Goal: Information Seeking & Learning: Learn about a topic

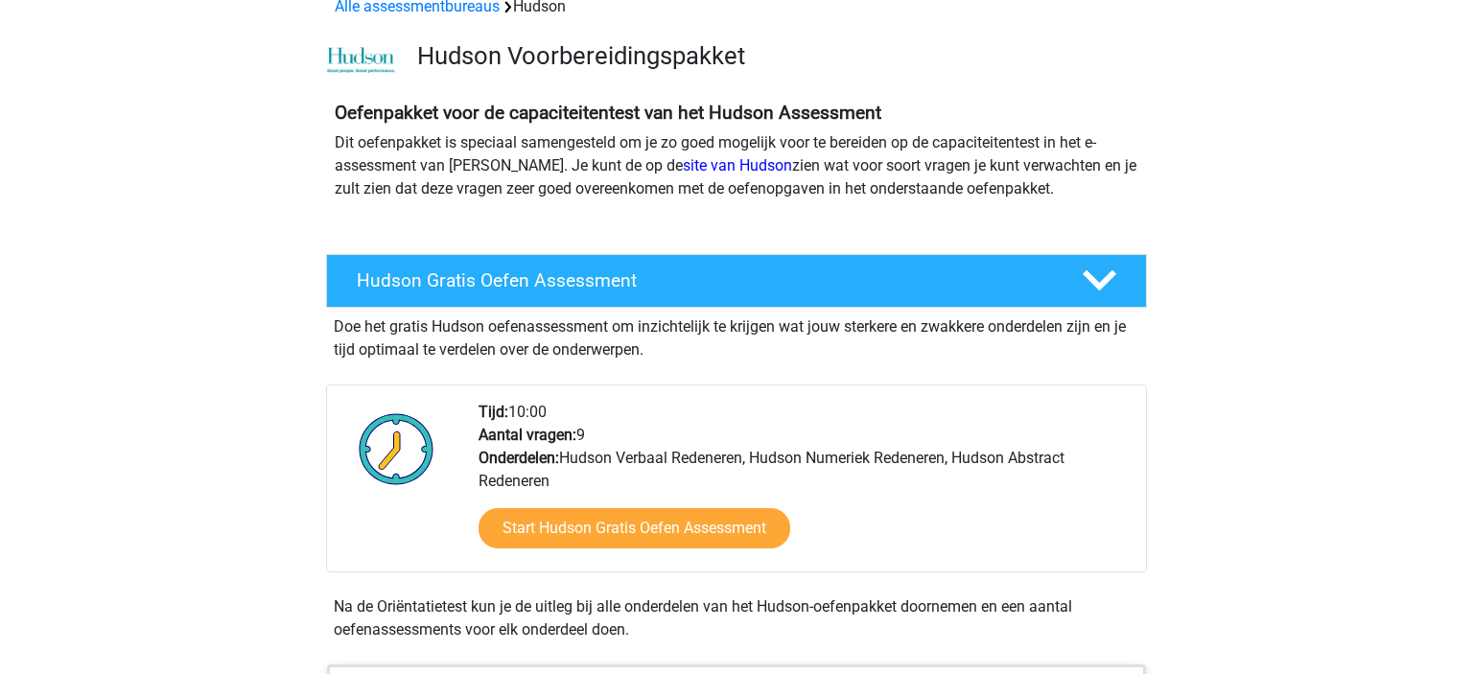
scroll to position [152, 0]
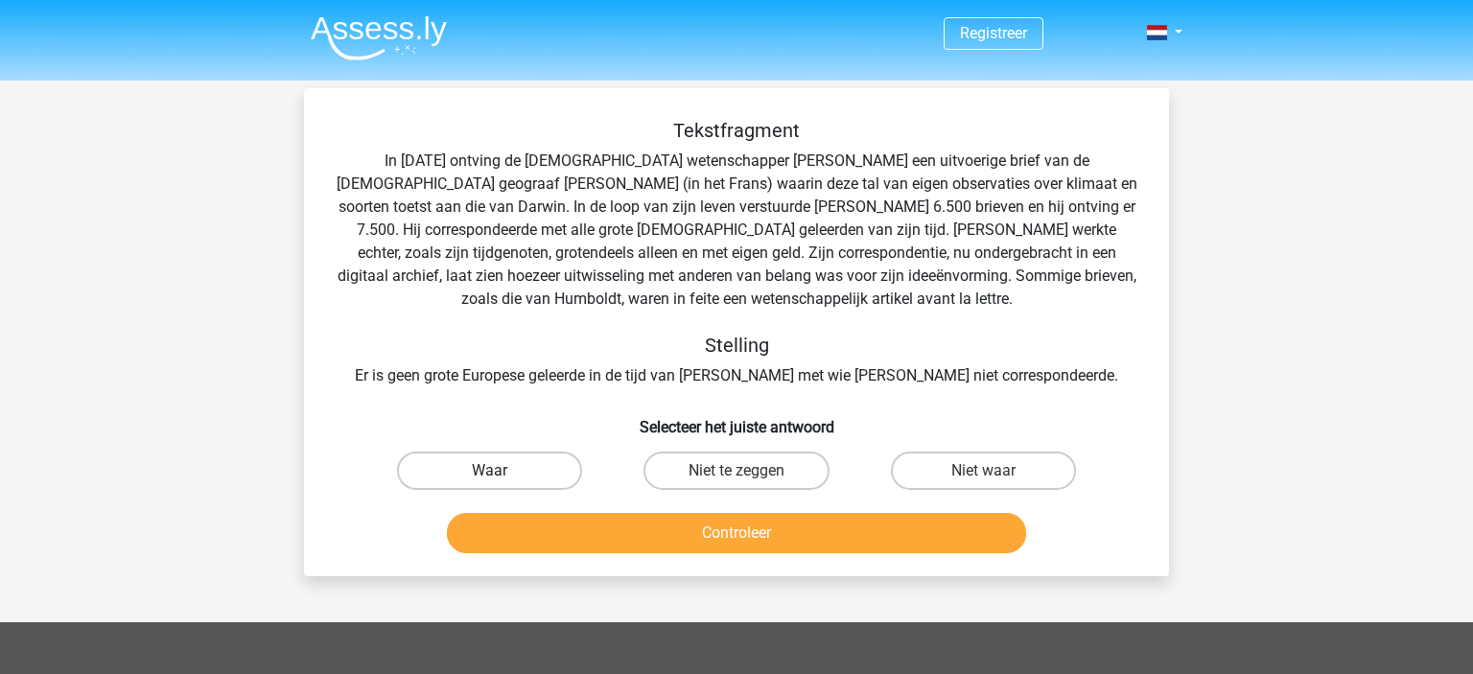
click at [506, 474] on label "Waar" at bounding box center [489, 471] width 185 height 38
click at [503, 474] on input "Waar" at bounding box center [496, 477] width 12 height 12
radio input "true"
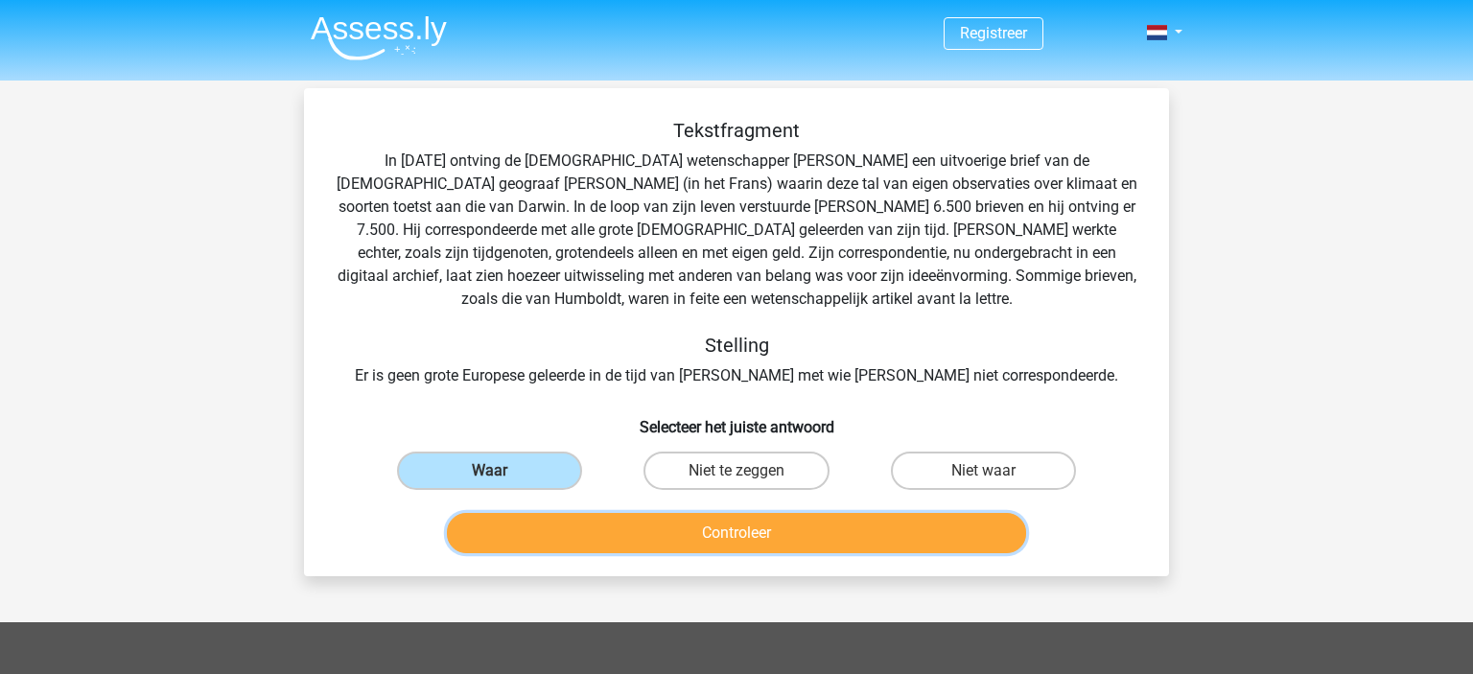
click at [712, 529] on button "Controleer" at bounding box center [737, 533] width 580 height 40
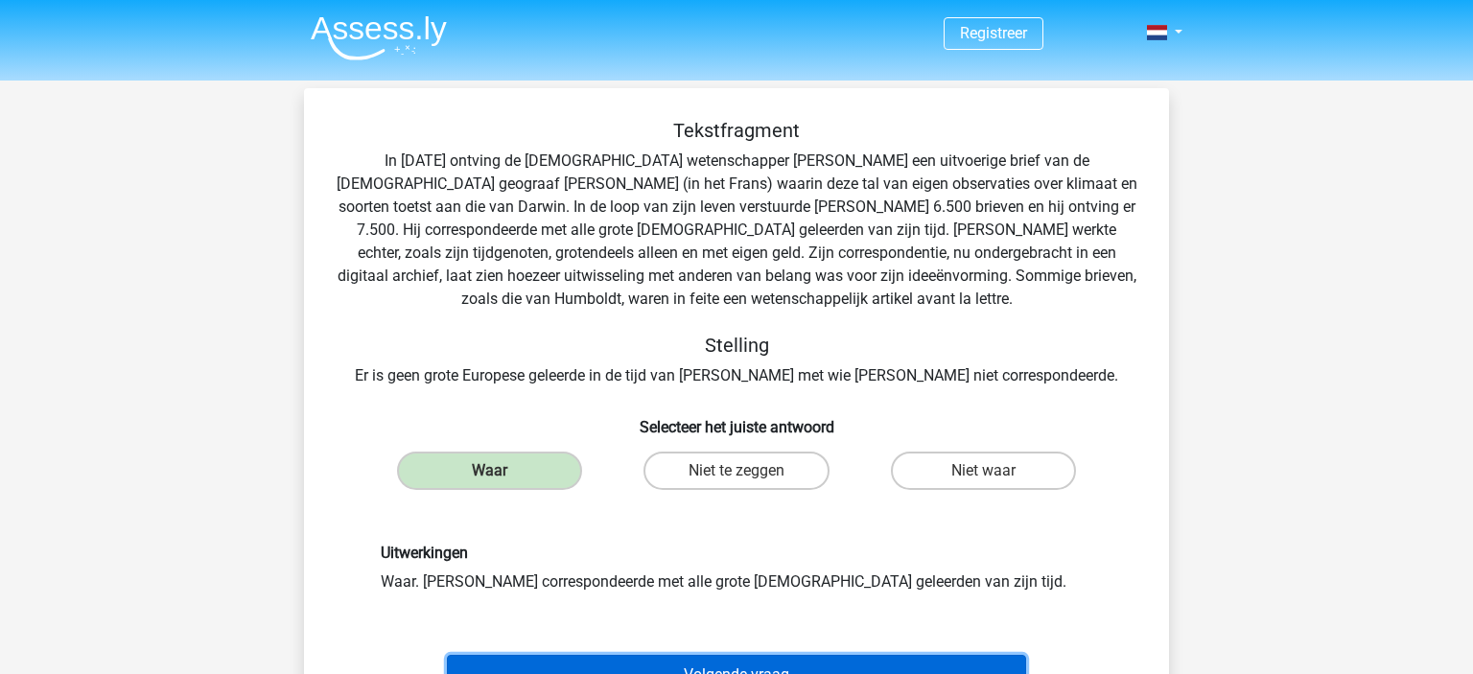
click at [748, 662] on button "Volgende vraag" at bounding box center [737, 675] width 580 height 40
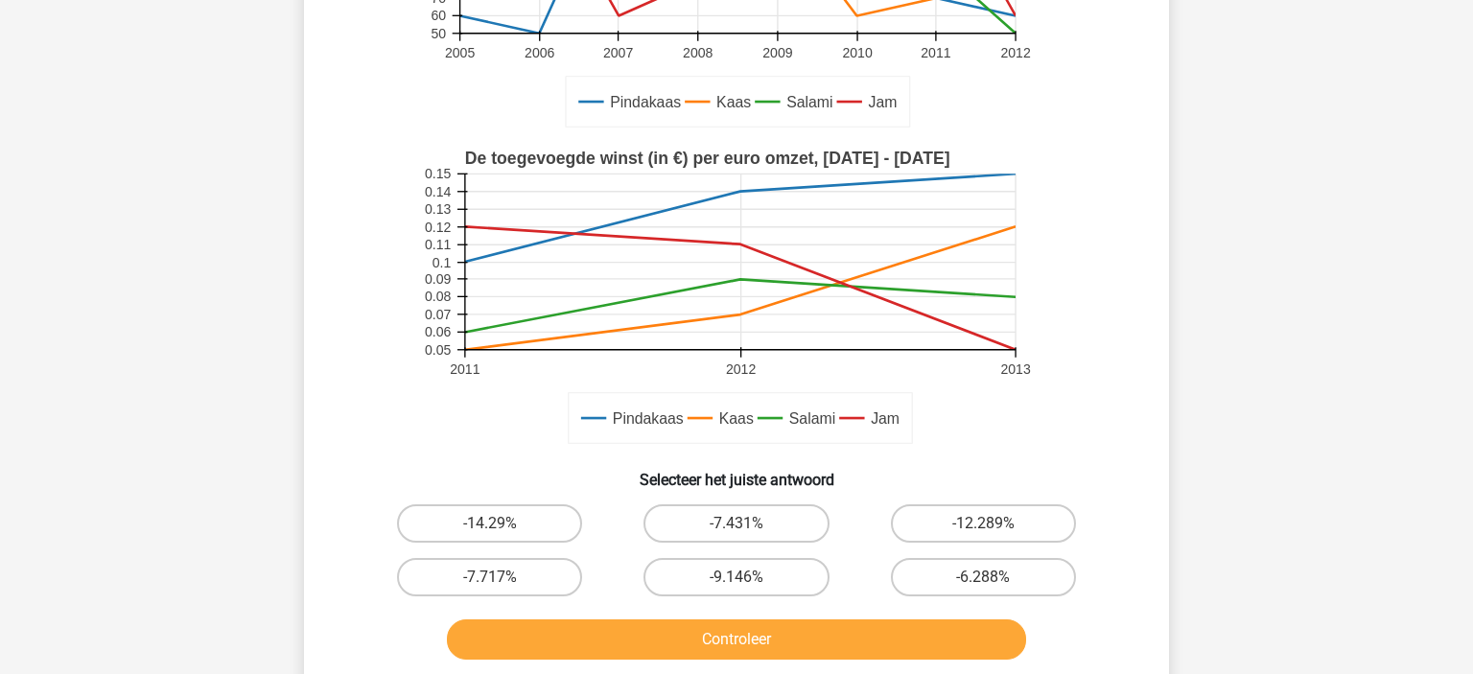
scroll to position [405, 0]
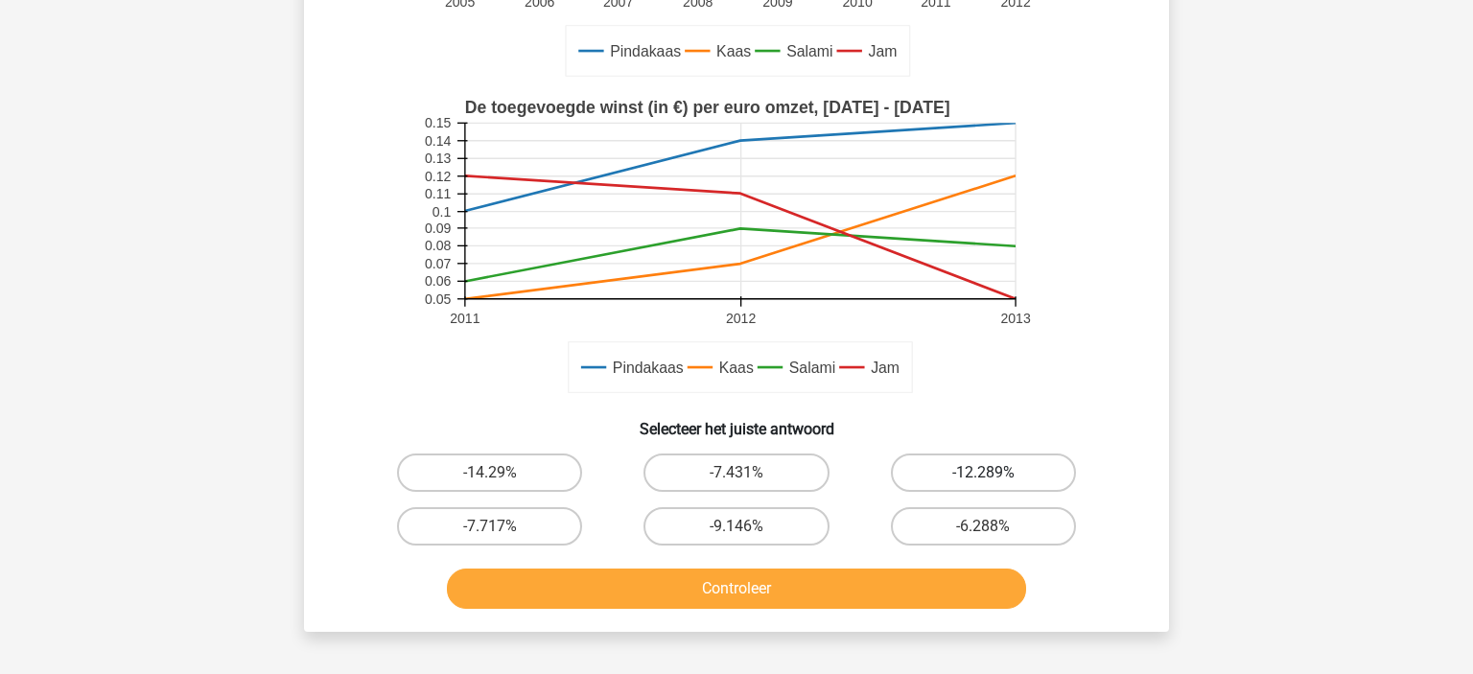
click at [1021, 486] on label "-12.289%" at bounding box center [983, 473] width 185 height 38
click at [996, 485] on input "-12.289%" at bounding box center [989, 479] width 12 height 12
radio input "true"
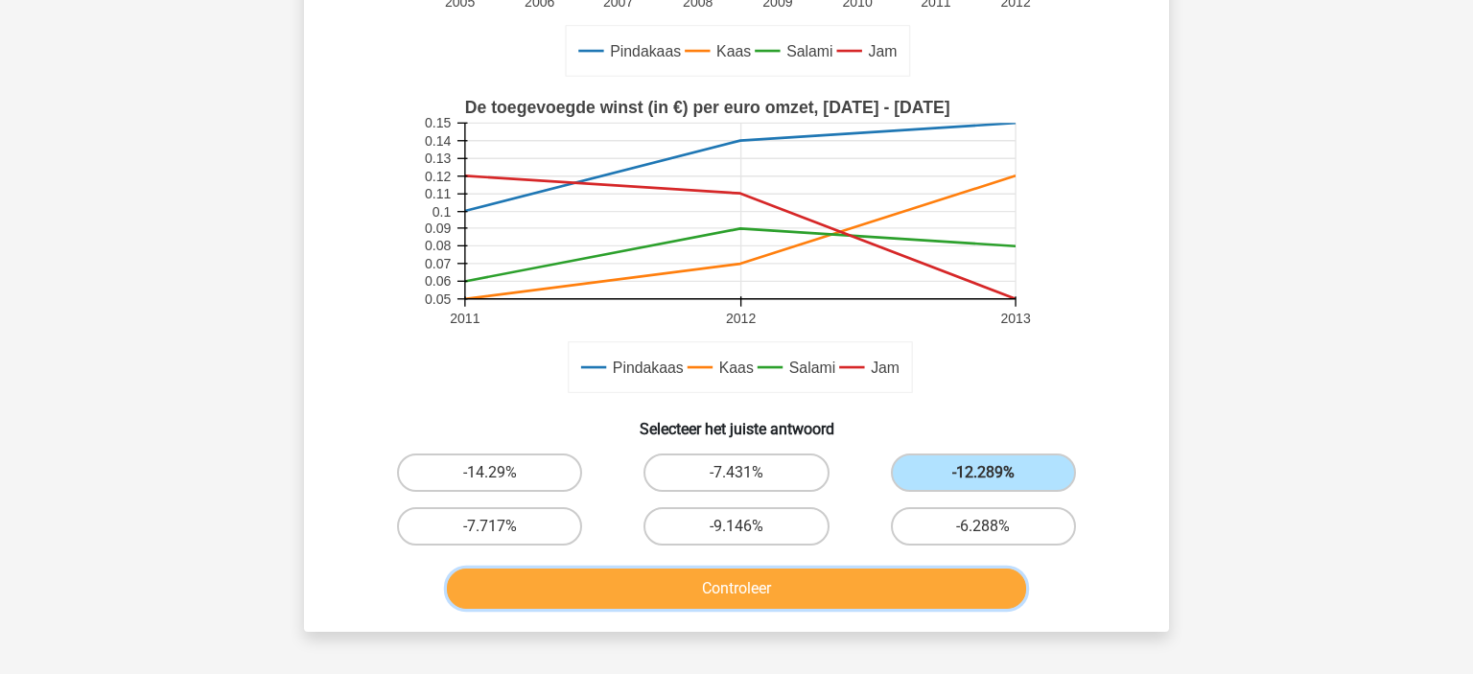
click at [759, 603] on button "Controleer" at bounding box center [737, 589] width 580 height 40
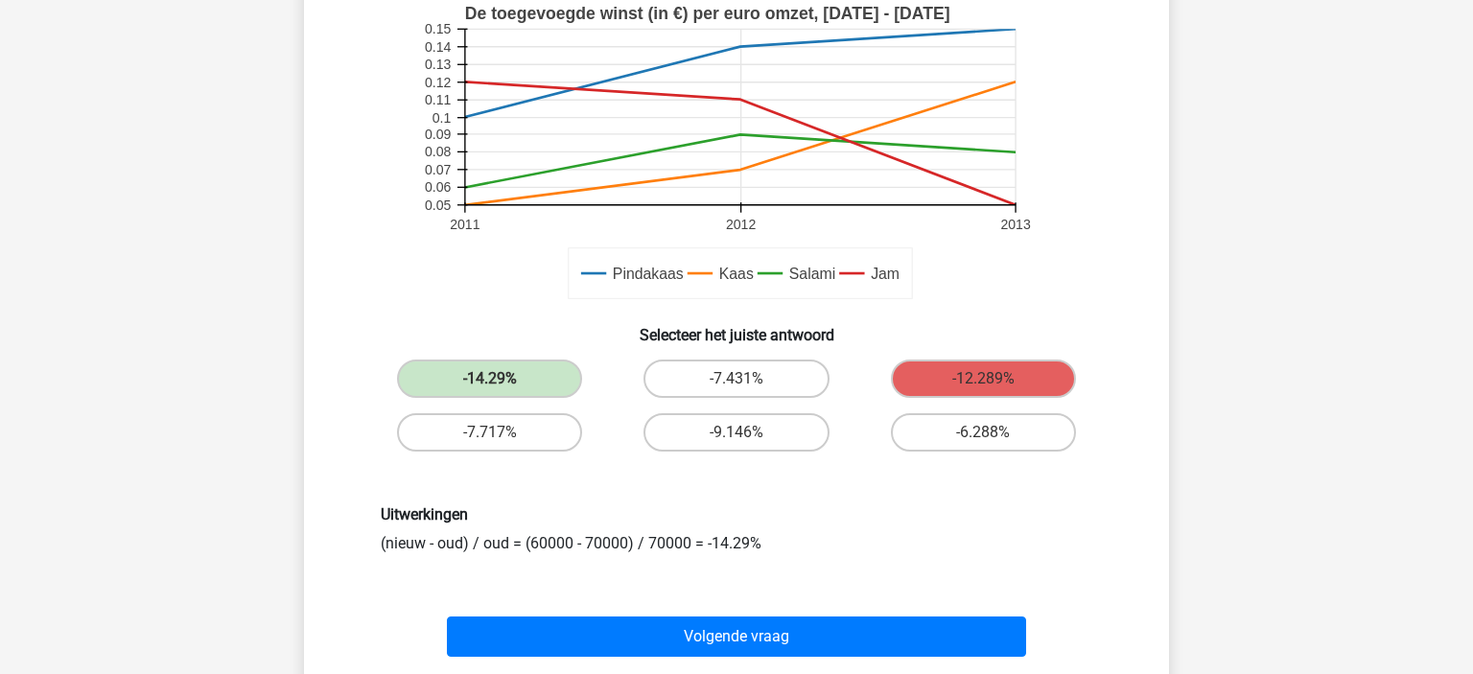
scroll to position [506, 0]
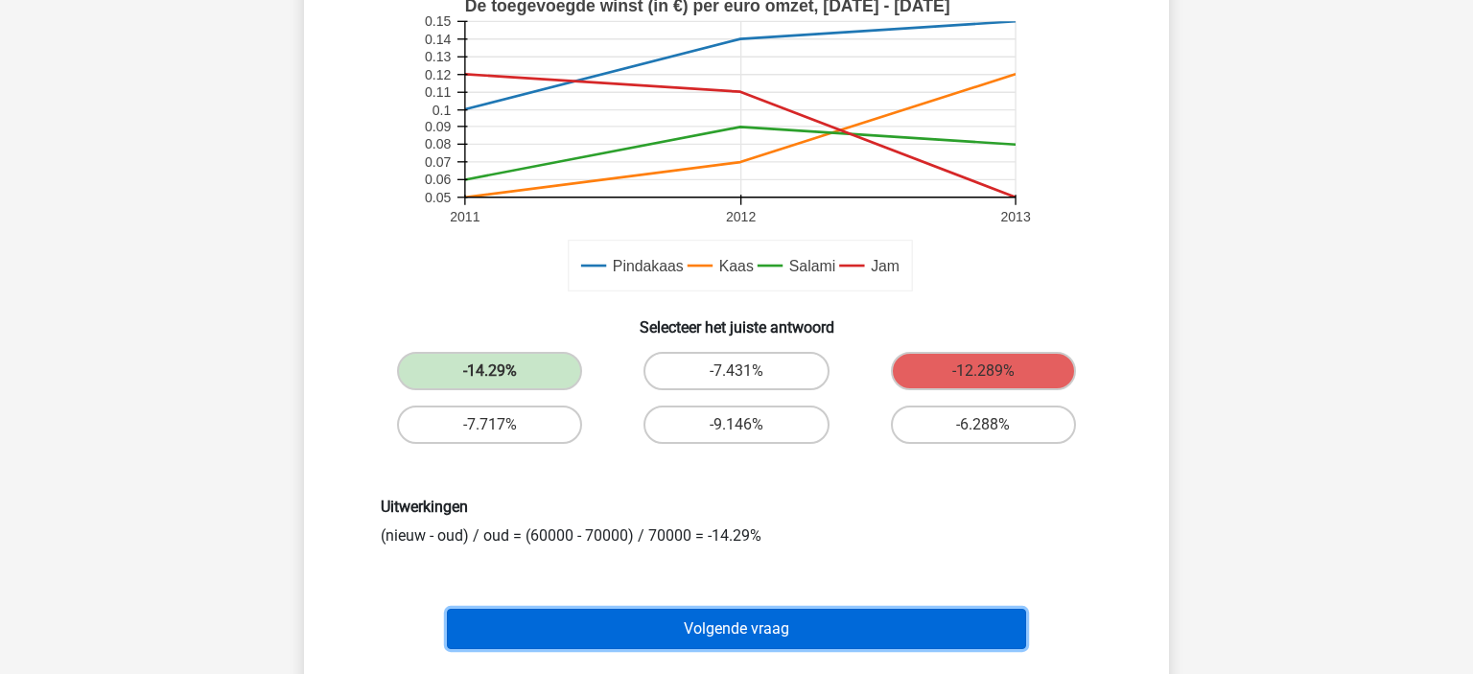
click at [777, 619] on button "Volgende vraag" at bounding box center [737, 629] width 580 height 40
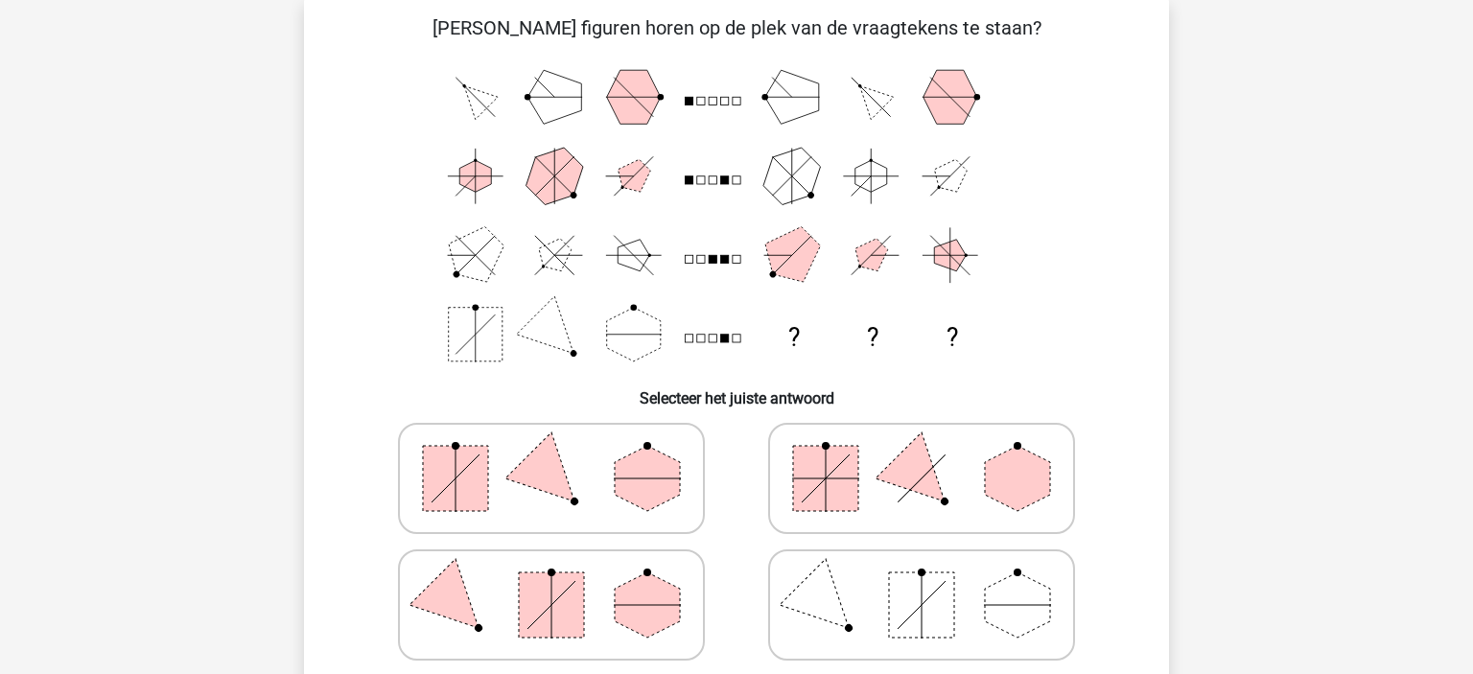
scroll to position [88, 0]
